Goal: Task Accomplishment & Management: Complete application form

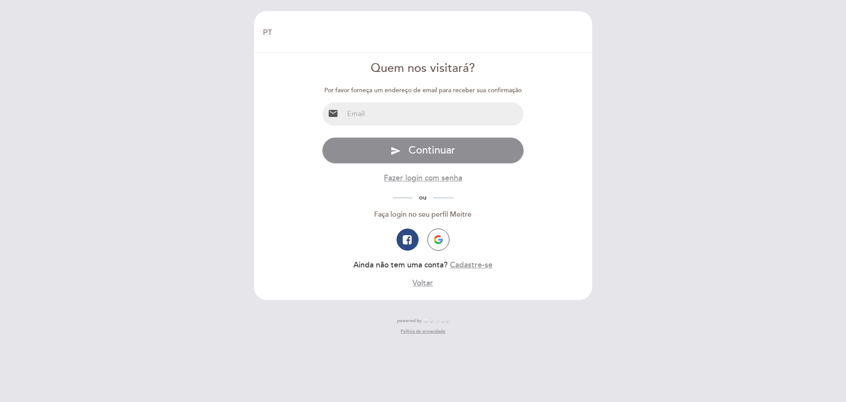
select select "pt"
click at [395, 117] on input "email" at bounding box center [434, 113] width 180 height 23
type input "[EMAIL_ADDRESS][DOMAIN_NAME]"
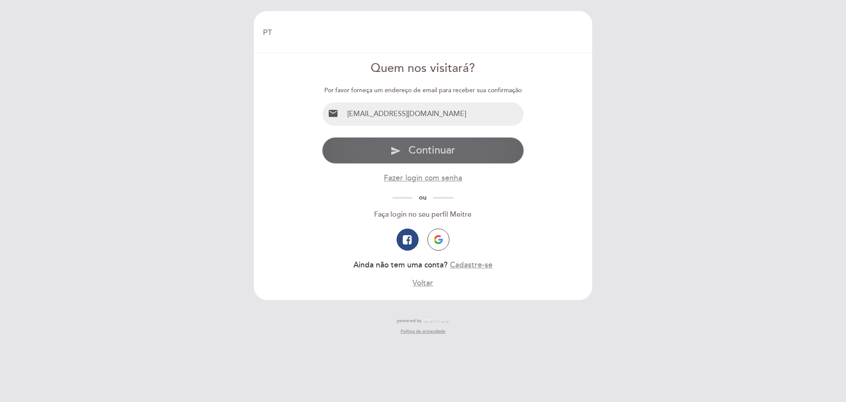
click at [403, 149] on button "send Continuar" at bounding box center [423, 150] width 202 height 26
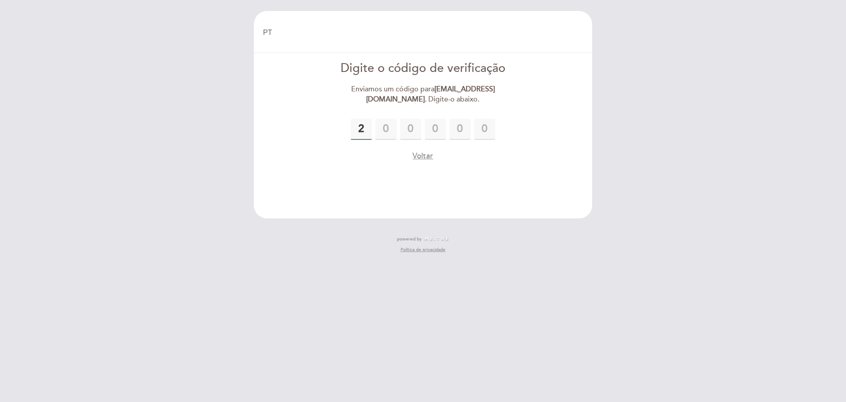
type input "2"
type input "9"
type input "8"
type input "5"
type input "8"
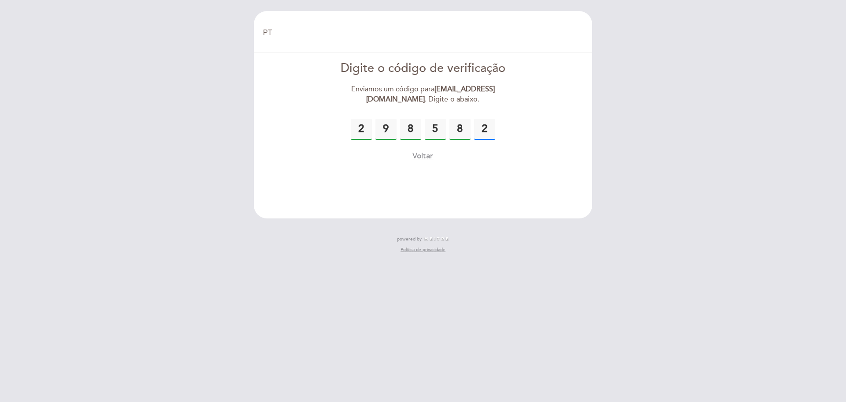
type input "2"
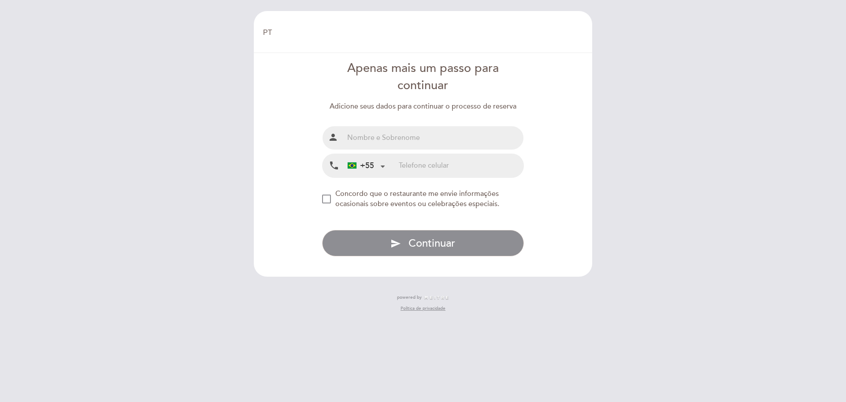
click at [384, 136] on input "text" at bounding box center [434, 137] width 180 height 23
type input "[PERSON_NAME] [PERSON_NAME]"
click at [423, 167] on input "tel" at bounding box center [461, 165] width 125 height 23
type input "62992788383"
click at [326, 199] on div "NEW_MODAL_AGREE_RESTAURANT_SEND_OCCASIONAL_INFO" at bounding box center [326, 198] width 9 height 9
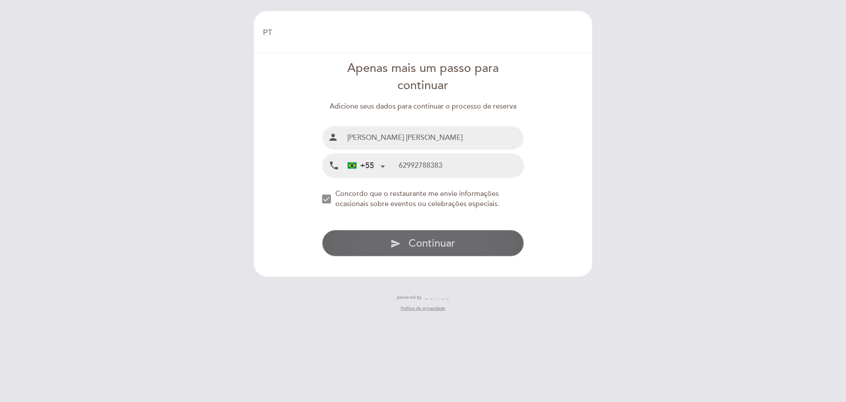
click at [437, 242] on span "Continuar" at bounding box center [432, 243] width 47 height 13
